Goal: Navigation & Orientation: Find specific page/section

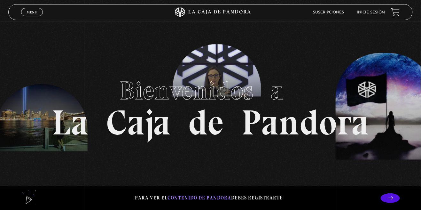
click at [371, 18] on header "Menu Cerrar Suscripciones Inicie sesión" at bounding box center [210, 12] width 404 height 16
click at [369, 14] on link "Inicie sesión" at bounding box center [371, 13] width 28 height 4
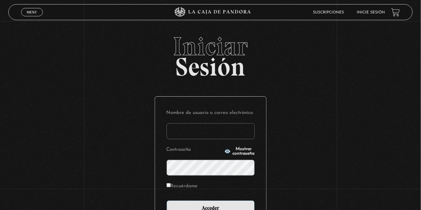
click at [173, 139] on input "Nombre de usuario o correo electrónico" at bounding box center [211, 131] width 88 height 16
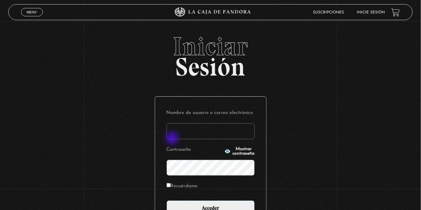
type input "[EMAIL_ADDRESS][DOMAIN_NAME]"
click at [167, 200] on input "Acceder" at bounding box center [211, 208] width 88 height 16
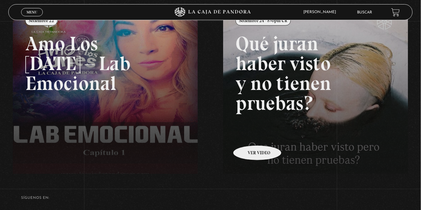
scroll to position [106, 0]
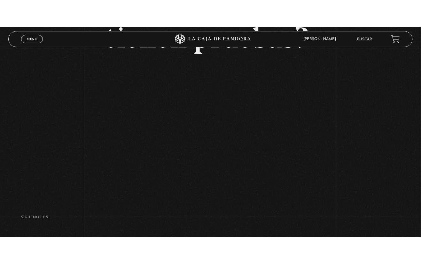
scroll to position [120, 0]
